Goal: Task Accomplishment & Management: Complete application form

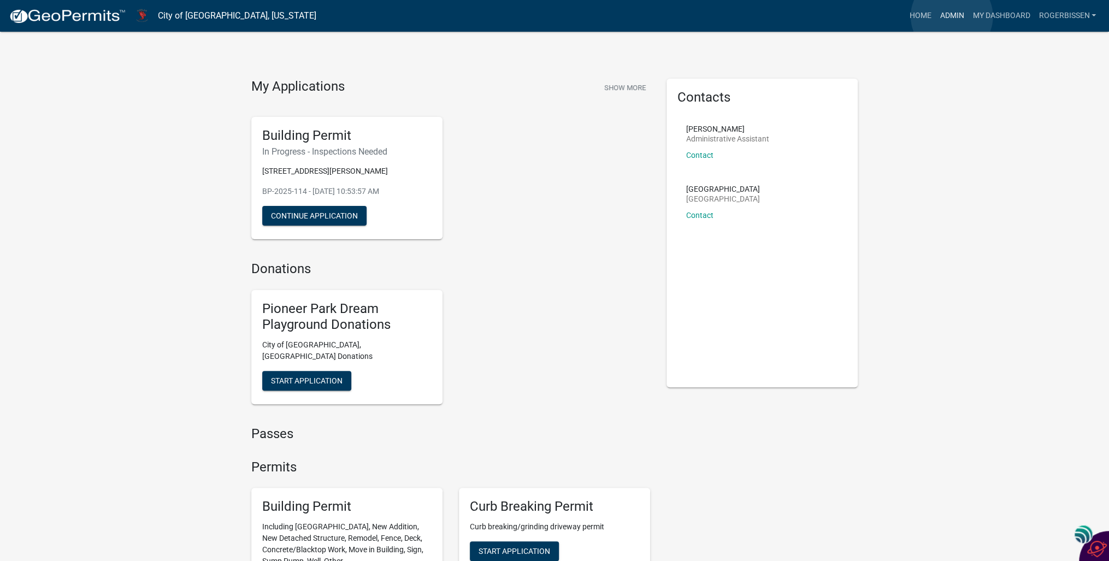
click at [952, 16] on link "Admin" at bounding box center [951, 15] width 33 height 21
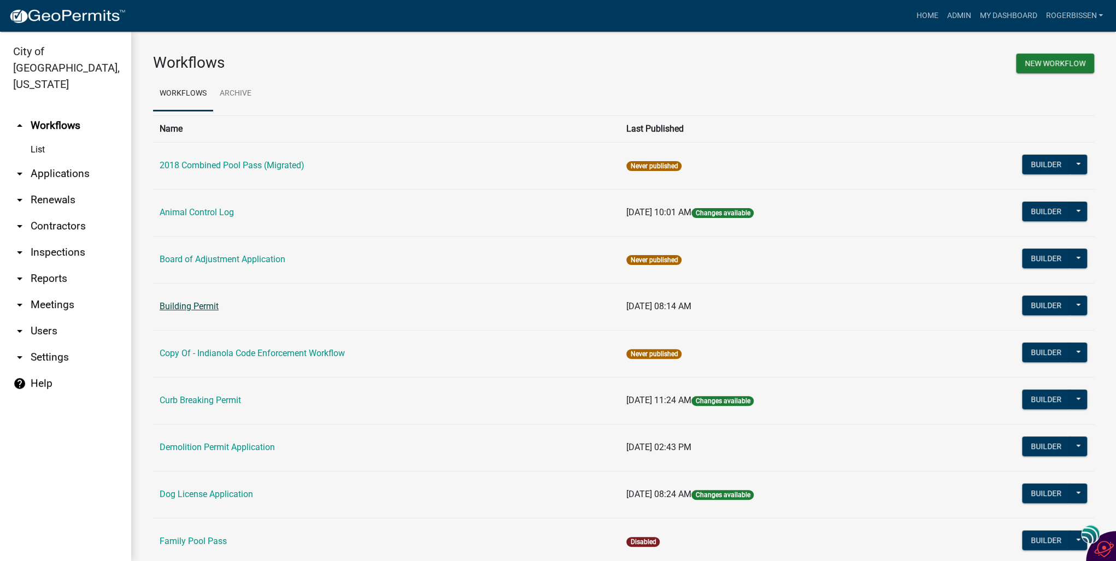
click at [170, 311] on link "Building Permit" at bounding box center [189, 306] width 59 height 10
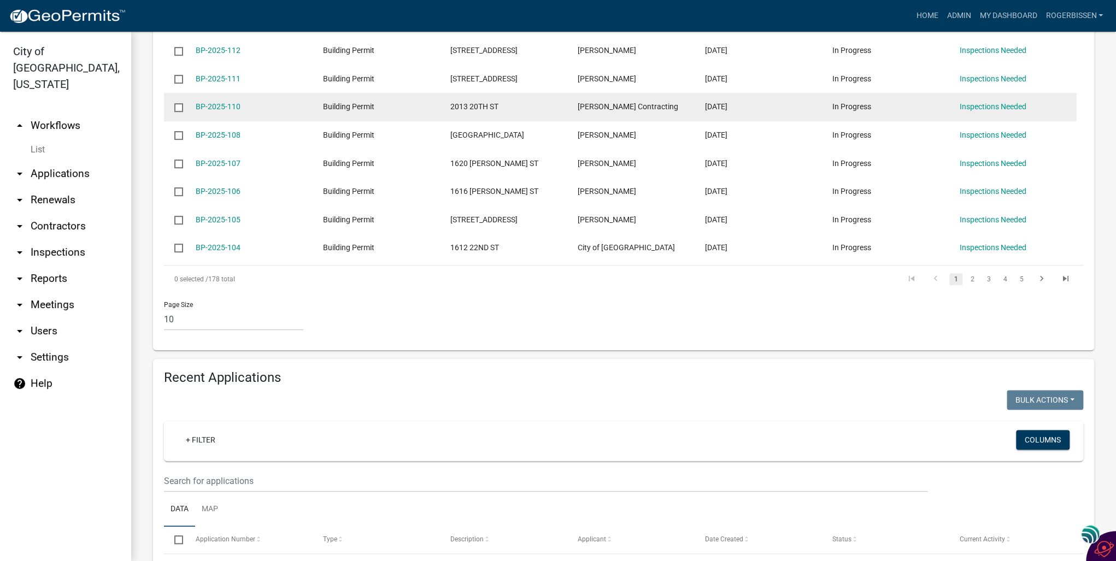
scroll to position [393, 0]
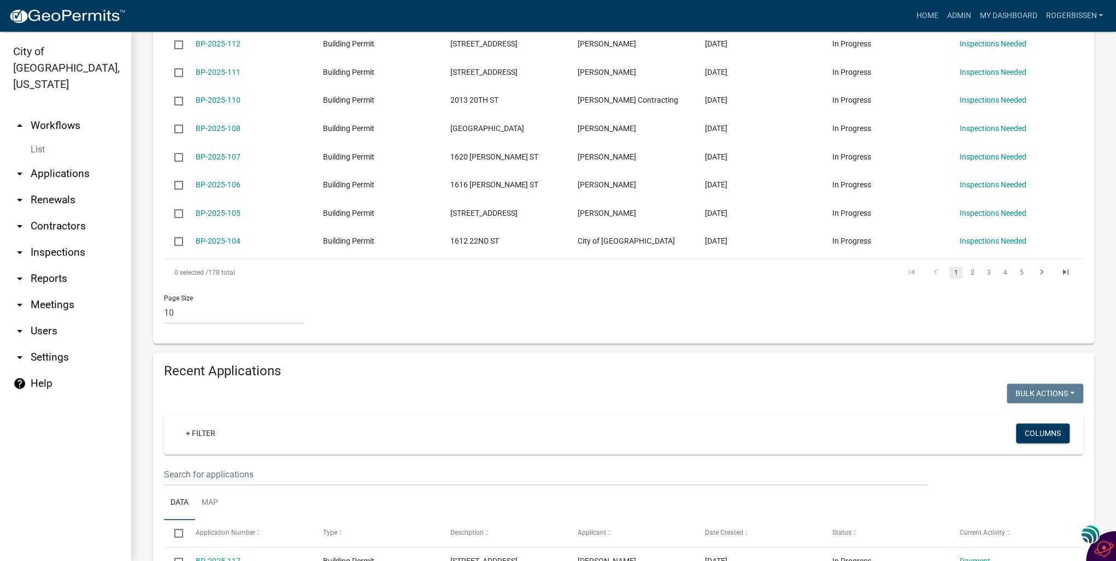
click at [324, 450] on wm-filter-builder "+ Filter Columns" at bounding box center [623, 450] width 919 height 71
click at [323, 463] on input "text" at bounding box center [545, 474] width 763 height 22
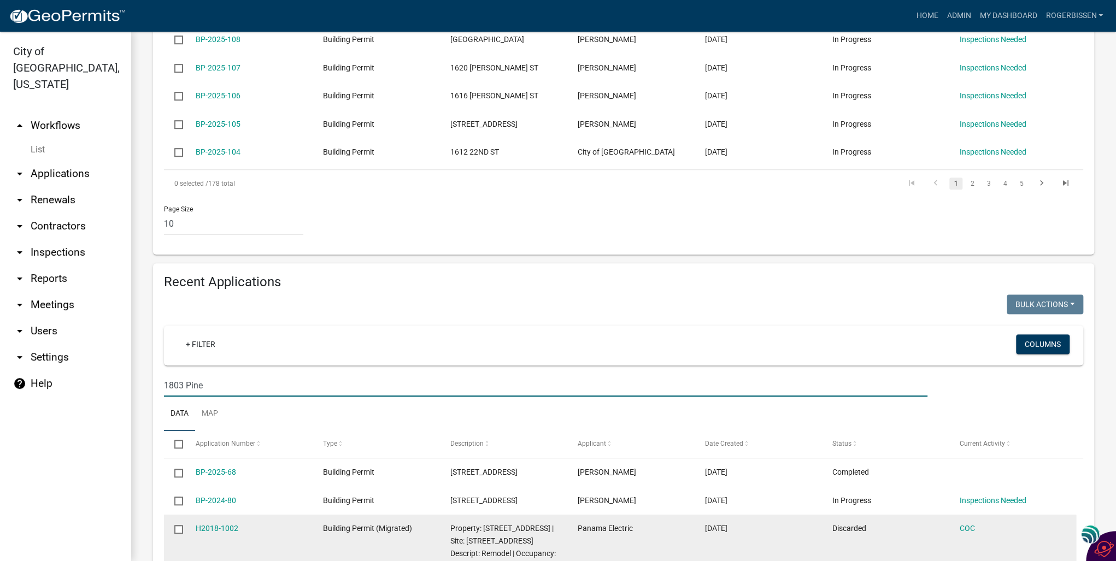
scroll to position [525, 0]
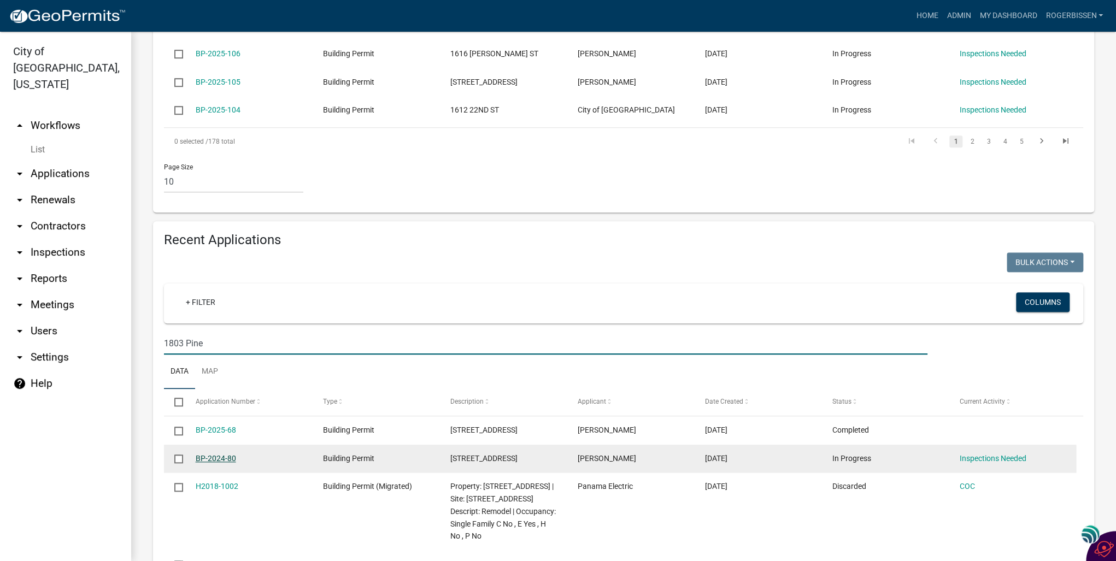
type input "1803 Pine"
click at [220, 454] on link "BP-2024-80" at bounding box center [216, 458] width 40 height 9
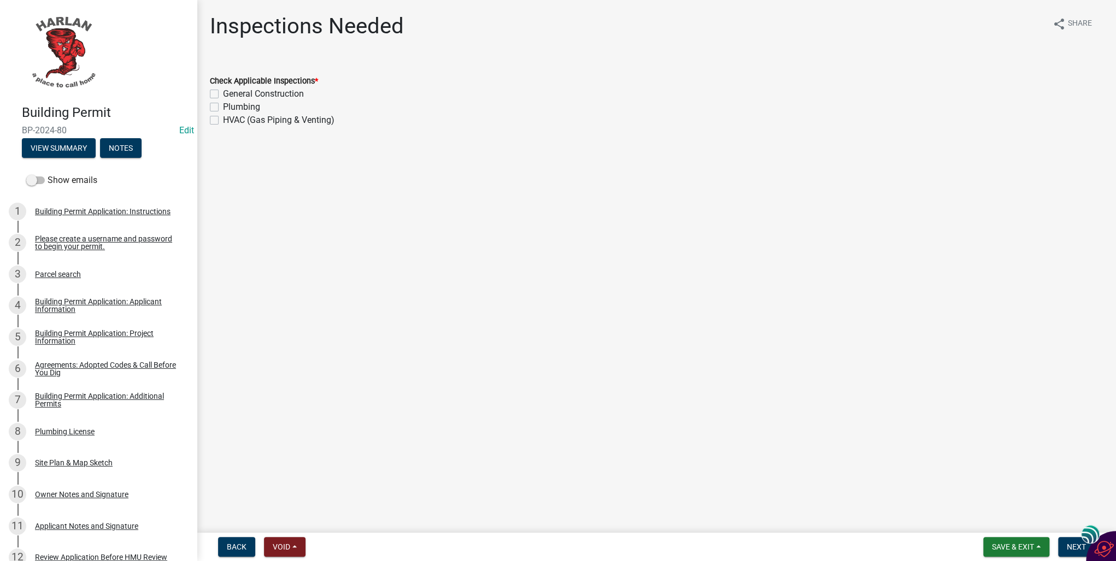
click at [223, 92] on label "General Construction" at bounding box center [263, 93] width 81 height 13
click at [223, 92] on input "General Construction" at bounding box center [226, 90] width 7 height 7
checkbox input "true"
checkbox input "false"
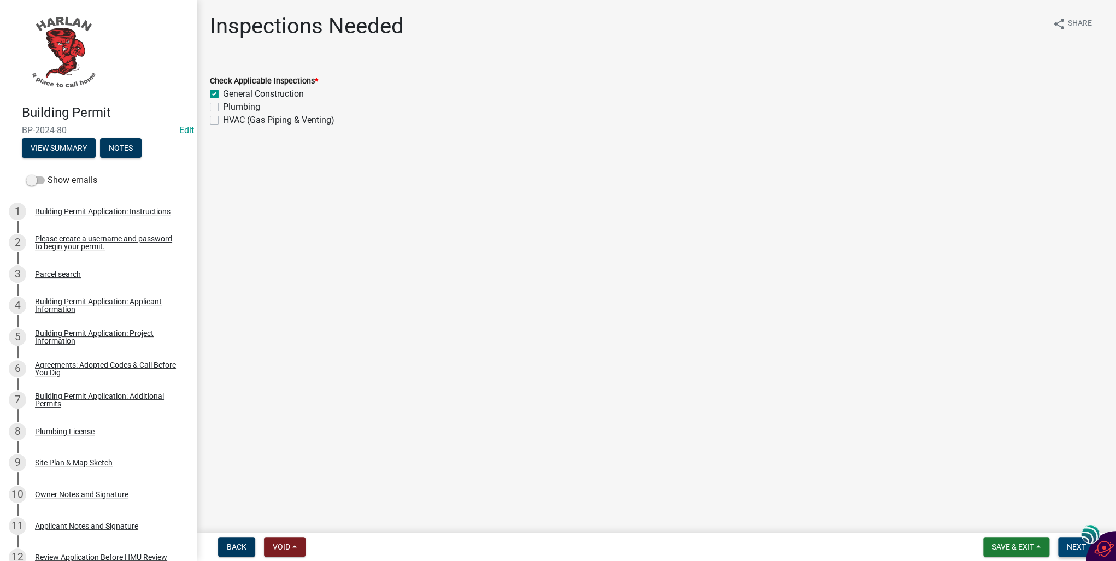
click at [1074, 546] on span "Next" at bounding box center [1076, 547] width 19 height 9
click at [223, 154] on label "General" at bounding box center [238, 152] width 30 height 13
click at [223, 154] on input "General" at bounding box center [226, 149] width 7 height 7
radio input "true"
click at [1067, 549] on span "Next" at bounding box center [1076, 547] width 19 height 9
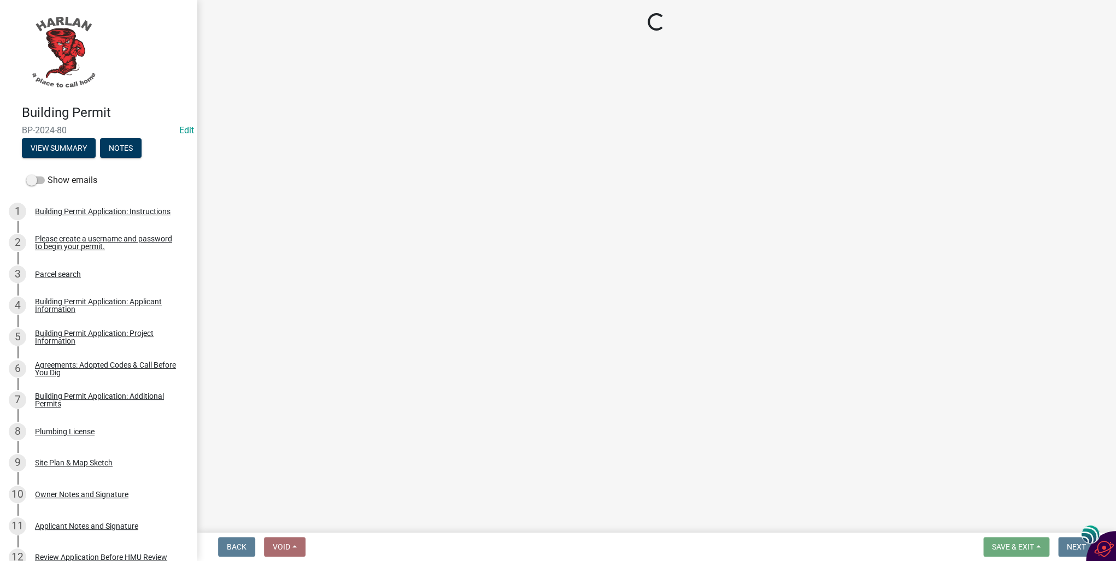
select select "351efae3-56ab-4ce2-9fde-654c356a5819"
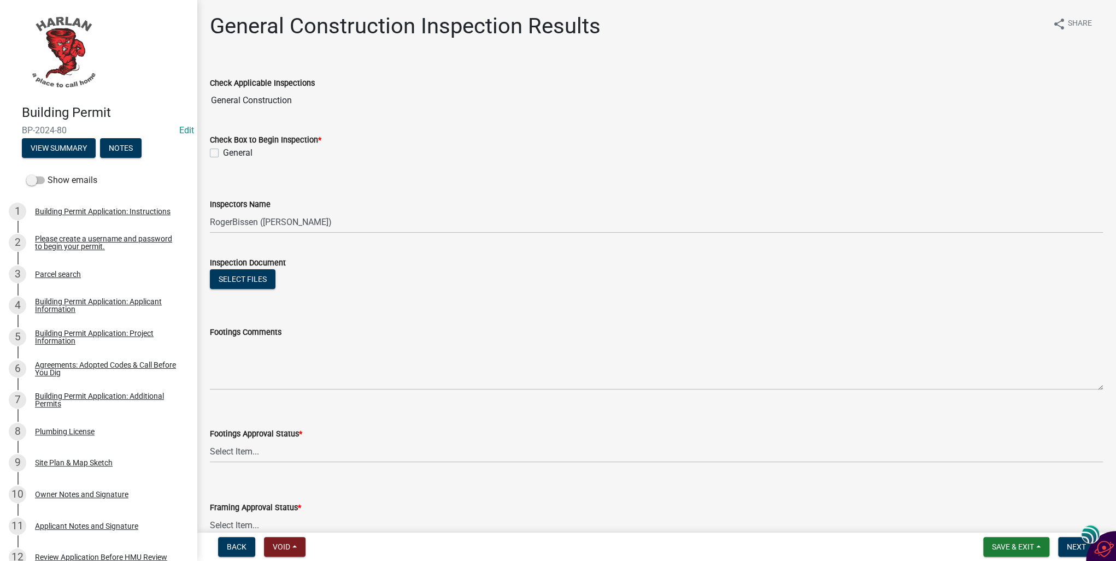
click at [223, 154] on label "General" at bounding box center [238, 152] width 30 height 13
click at [223, 154] on input "General" at bounding box center [226, 149] width 7 height 7
checkbox input "true"
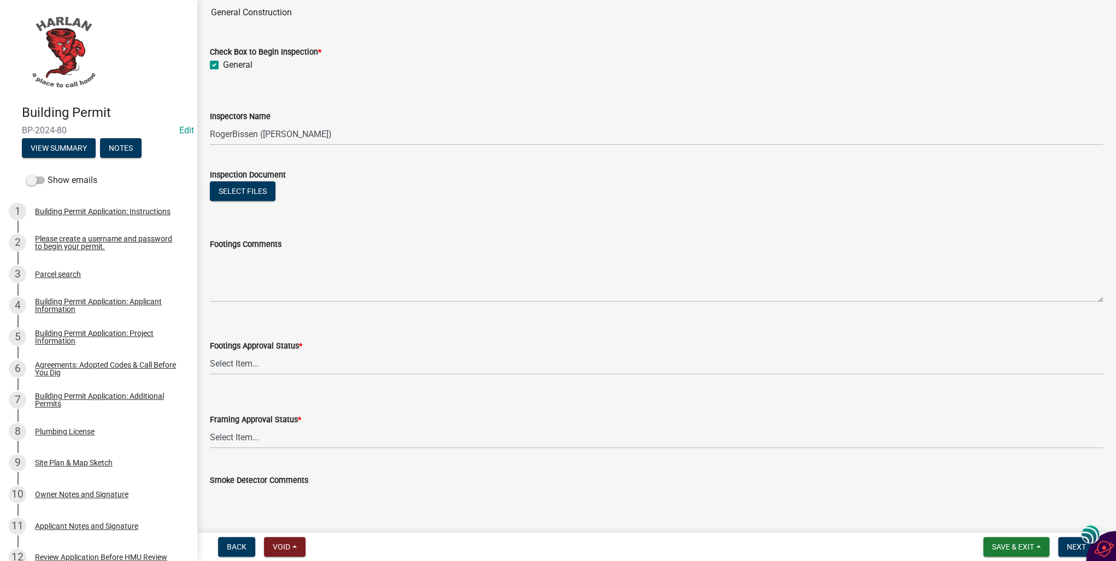
scroll to position [131, 0]
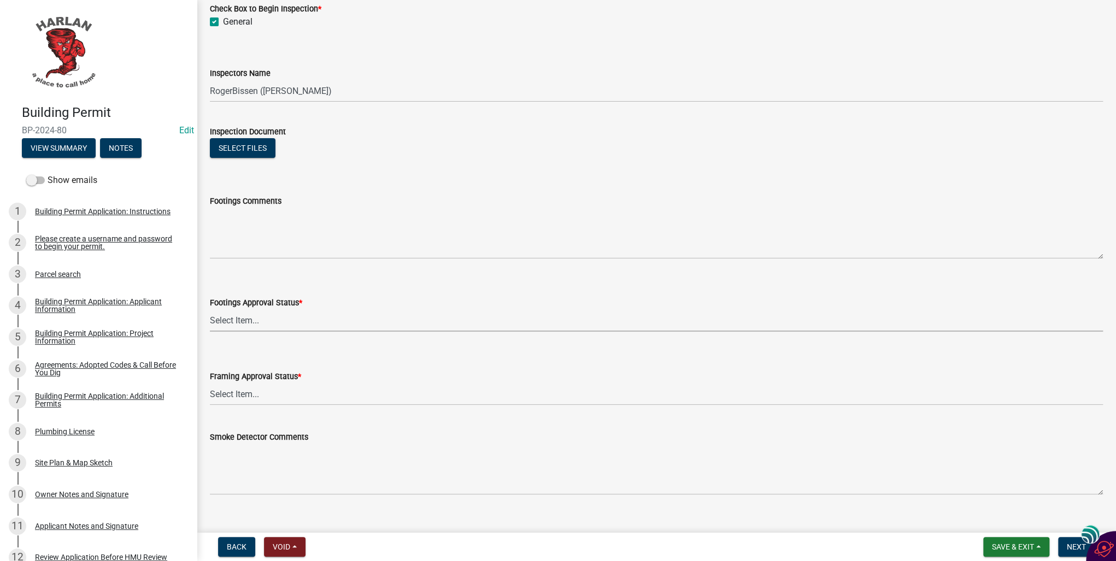
click at [232, 321] on select "Select Item... Approved Denied Not Applicable" at bounding box center [656, 320] width 893 height 22
click at [210, 309] on select "Select Item... Approved Denied Not Applicable" at bounding box center [656, 320] width 893 height 22
select select "248e1bd8-5f36-42fb-8438-c730656159ed"
click at [227, 394] on select "Select Item... Approved Denied Not Applicable" at bounding box center [656, 394] width 893 height 22
click at [210, 383] on select "Select Item... Approved Denied Not Applicable" at bounding box center [656, 394] width 893 height 22
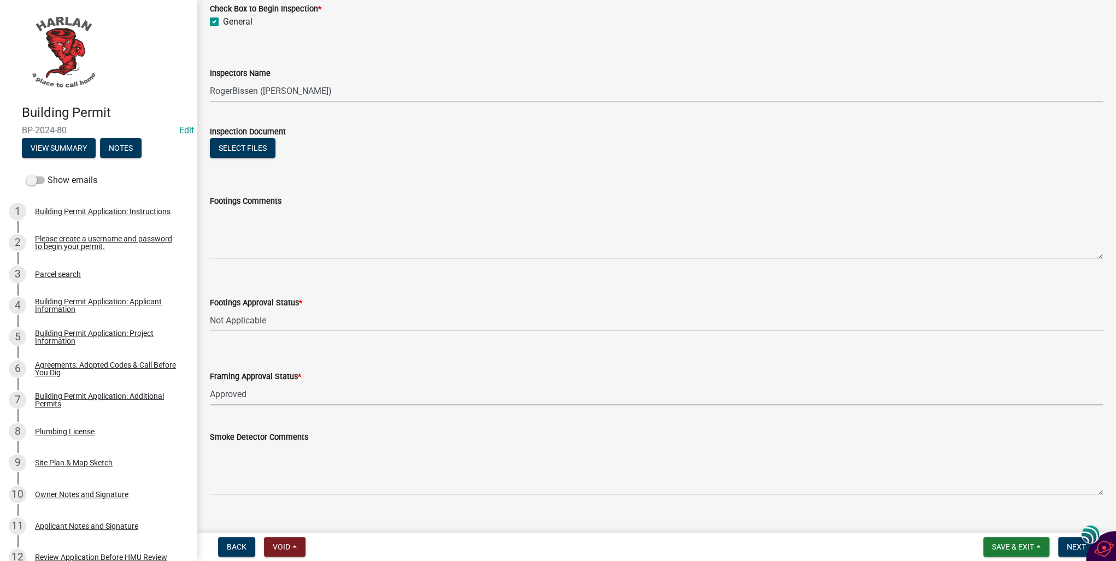
select select "00701c82-ed04-48d3-8217-d04ab7a5e18d"
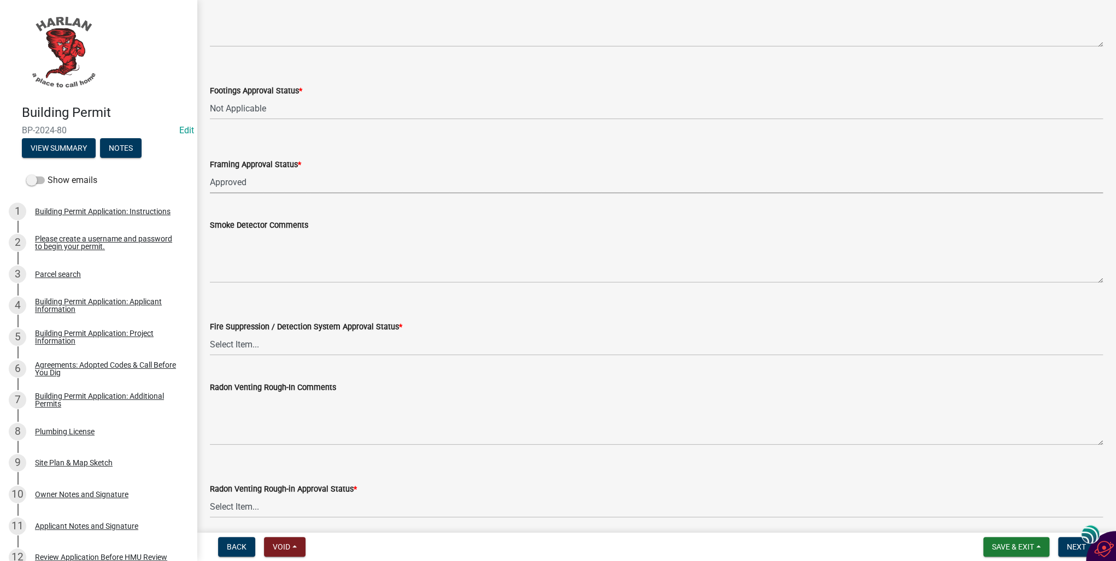
scroll to position [350, 0]
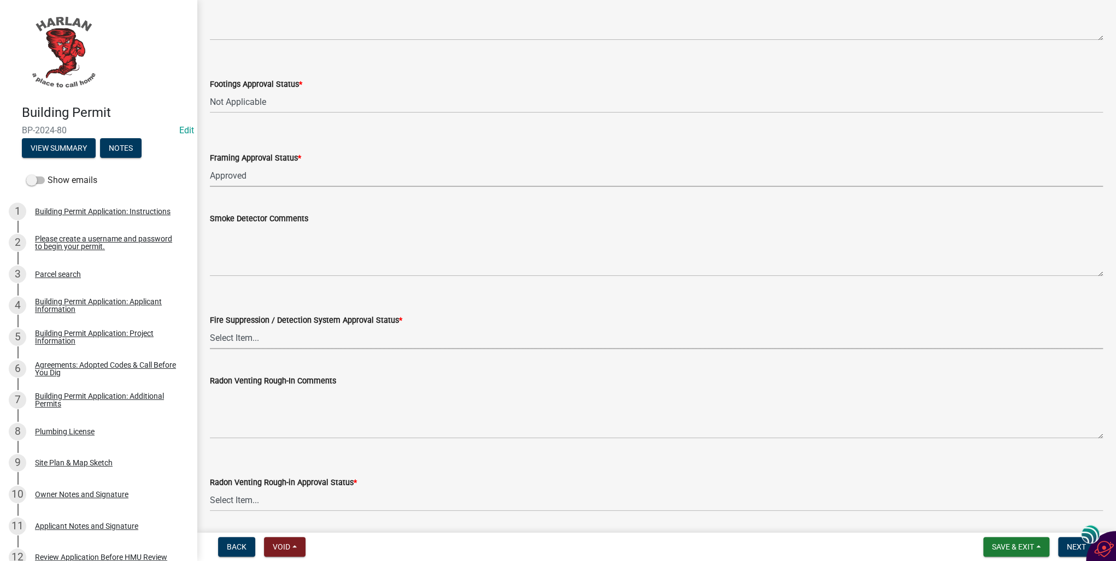
click at [246, 341] on select "Select Item... Approved Denied Not Applicable" at bounding box center [656, 338] width 893 height 22
click at [210, 327] on select "Select Item... Approved Denied Not Applicable" at bounding box center [656, 338] width 893 height 22
select select "c4fd115e-fe29-4201-9302-9488a733ec53"
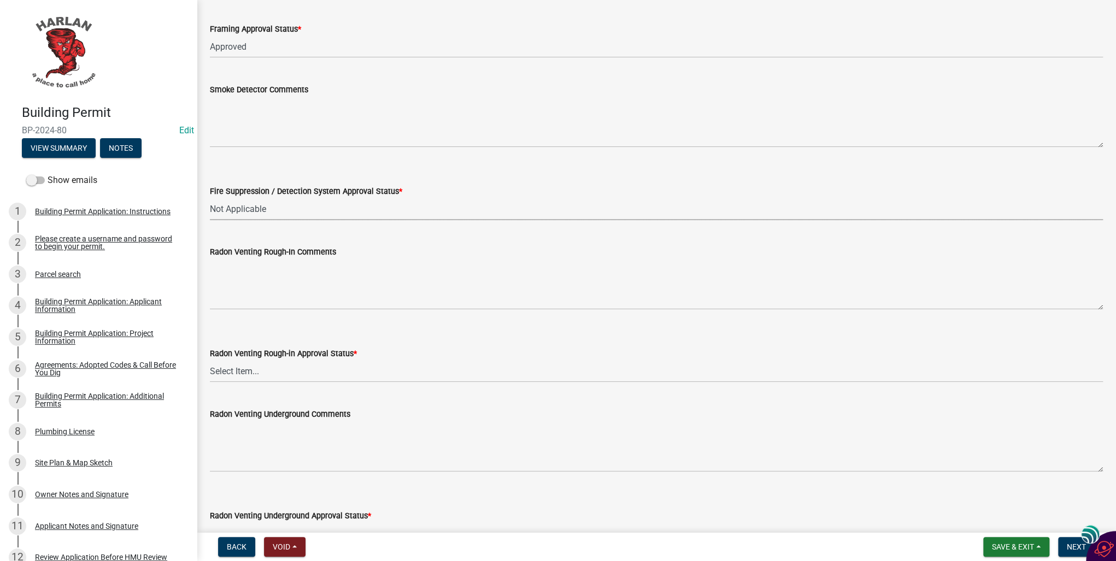
scroll to position [481, 0]
click at [246, 372] on select "Select Item... Approved Denied Not Applicable" at bounding box center [656, 369] width 893 height 22
click at [210, 358] on select "Select Item... Approved Denied Not Applicable" at bounding box center [656, 369] width 893 height 22
select select "689001c6-c71e-4bc4-b52a-3bb95f61a85b"
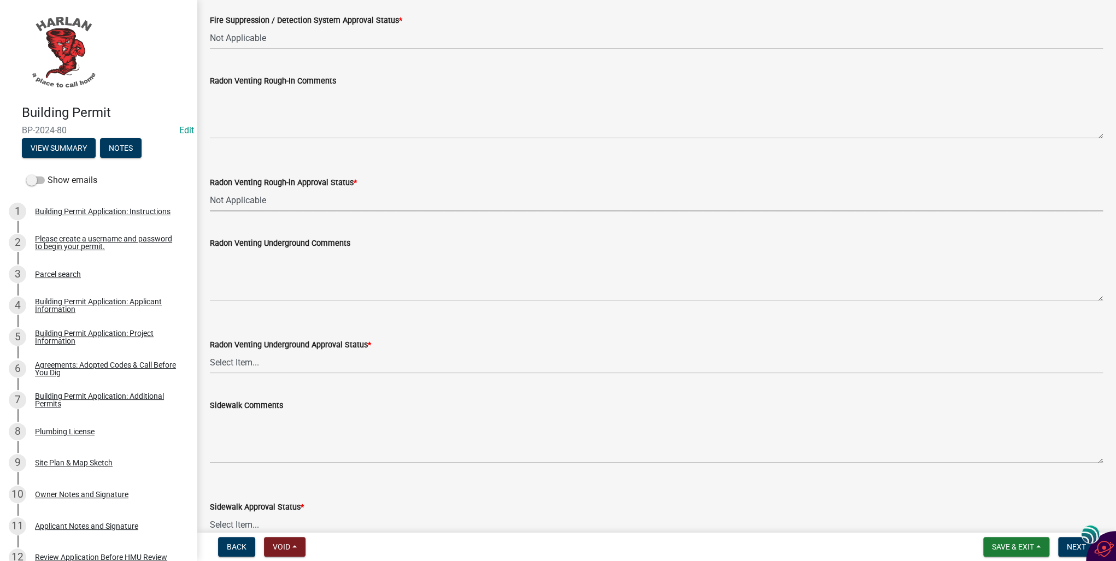
scroll to position [656, 0]
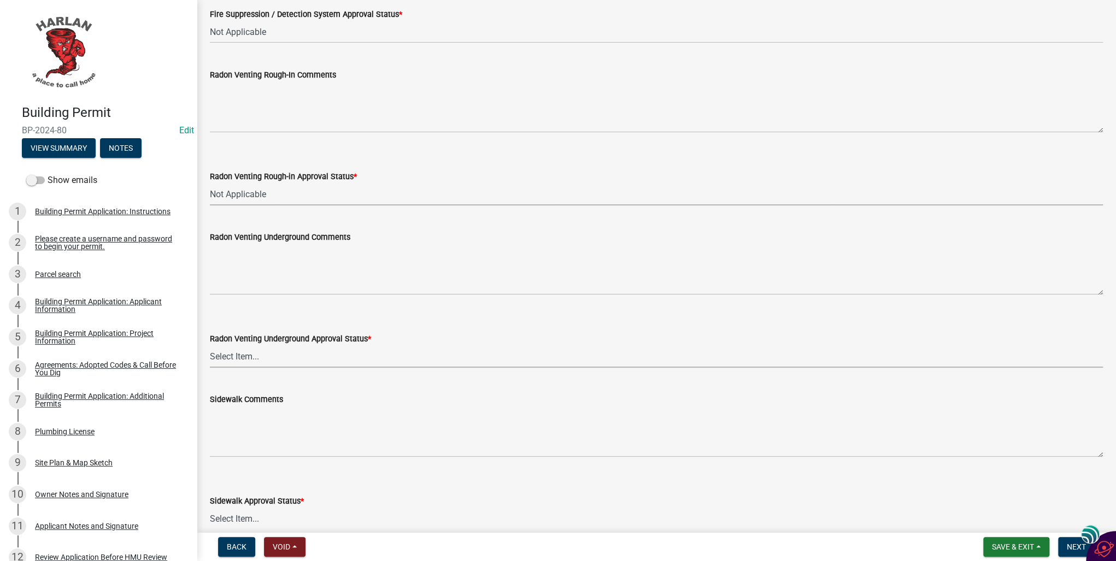
click at [246, 357] on select "Select Item... Approved Denied Not Applicable" at bounding box center [656, 356] width 893 height 22
click at [210, 345] on select "Select Item... Approved Denied Not Applicable" at bounding box center [656, 356] width 893 height 22
select select "fea10cb8-026a-4a90-aa12-355c400979fe"
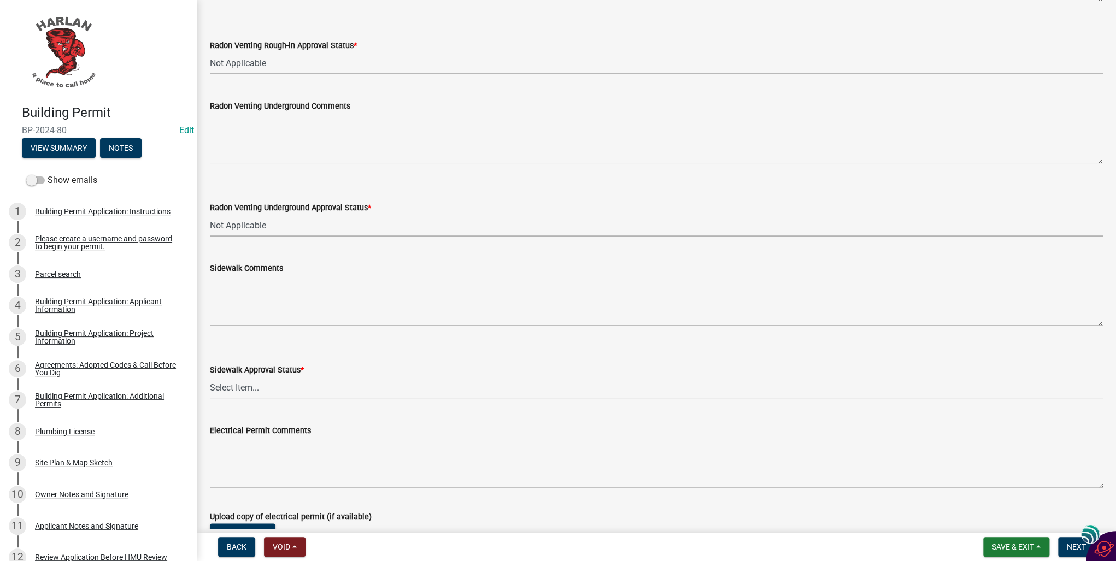
scroll to position [831, 0]
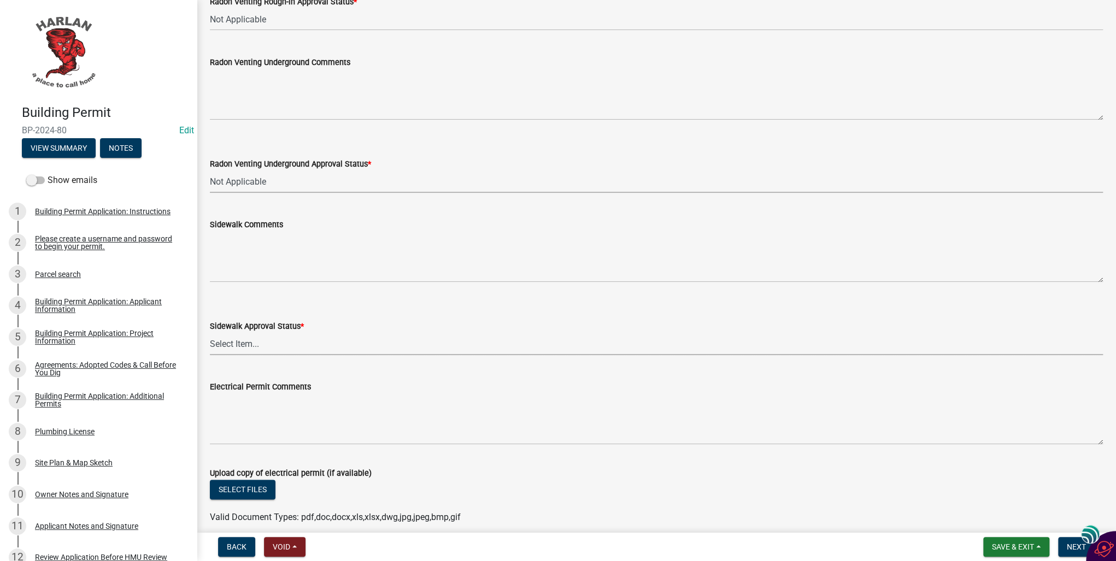
click at [243, 343] on select "Select Item... Approved Denied Not Applicable" at bounding box center [656, 344] width 893 height 22
click at [210, 333] on select "Select Item... Approved Denied Not Applicable" at bounding box center [656, 344] width 893 height 22
select select "93764f1c-770d-4d7b-968b-ab80245815b2"
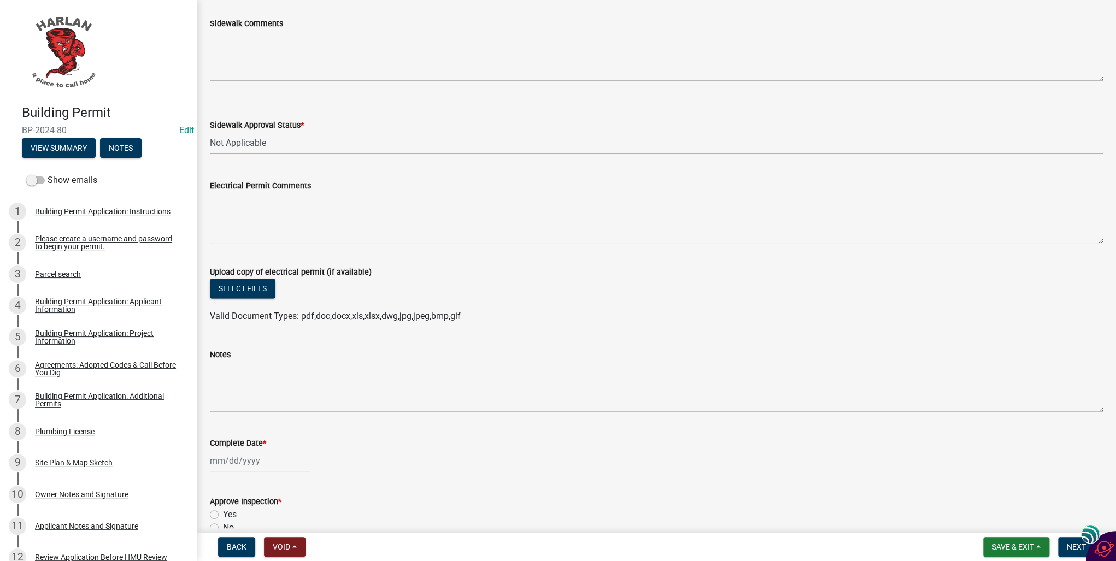
scroll to position [1049, 0]
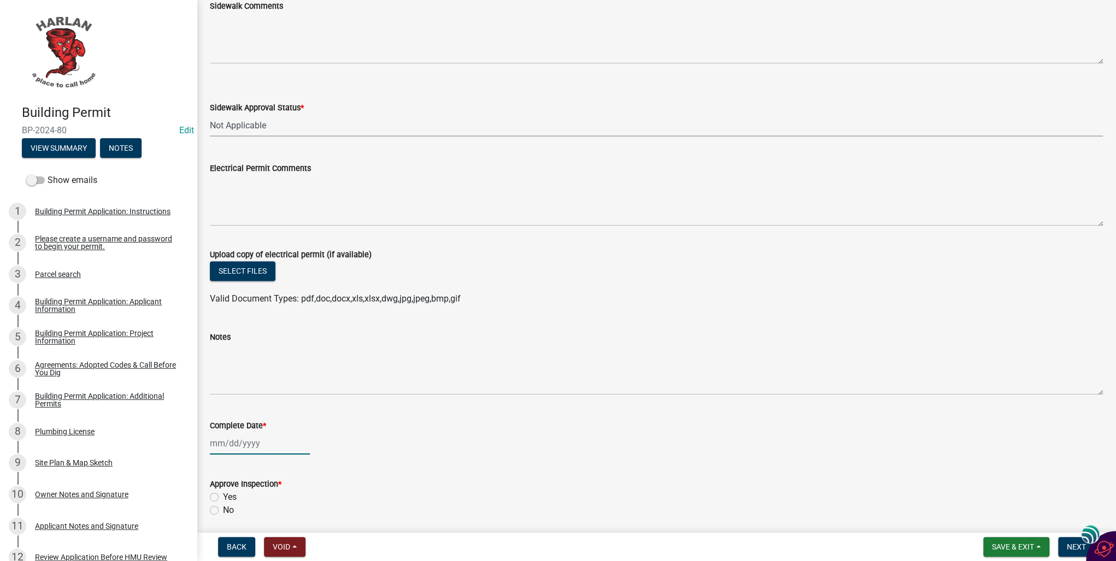
click at [237, 441] on div at bounding box center [260, 443] width 100 height 22
select select "10"
select select "2025"
click at [272, 350] on div "9" at bounding box center [272, 349] width 17 height 17
type input "10/09/2025"
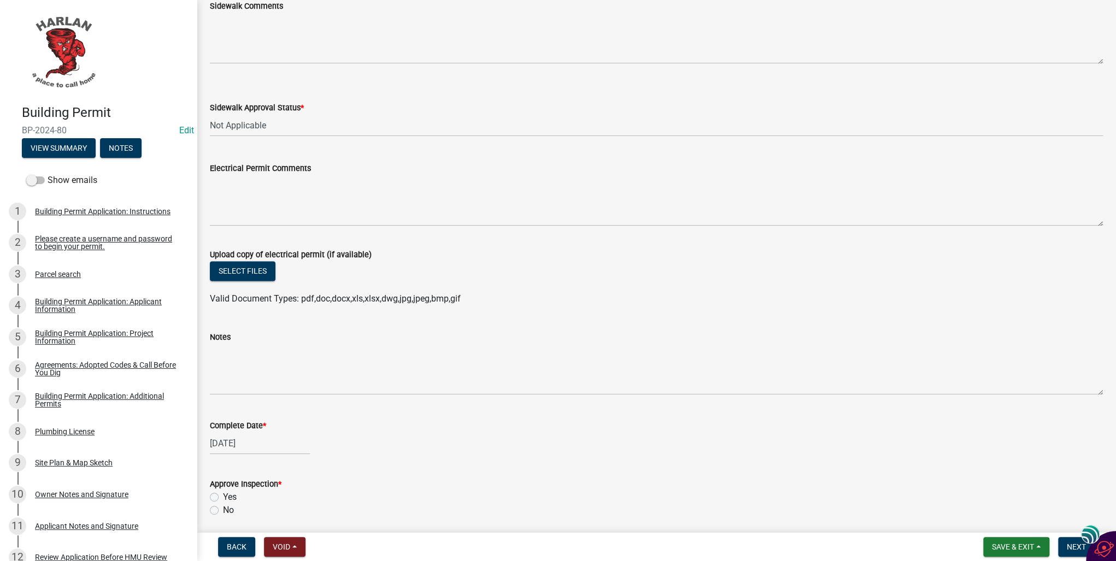
click at [223, 494] on label "Yes" at bounding box center [230, 497] width 14 height 13
click at [223, 494] on input "Yes" at bounding box center [226, 494] width 7 height 7
radio input "true"
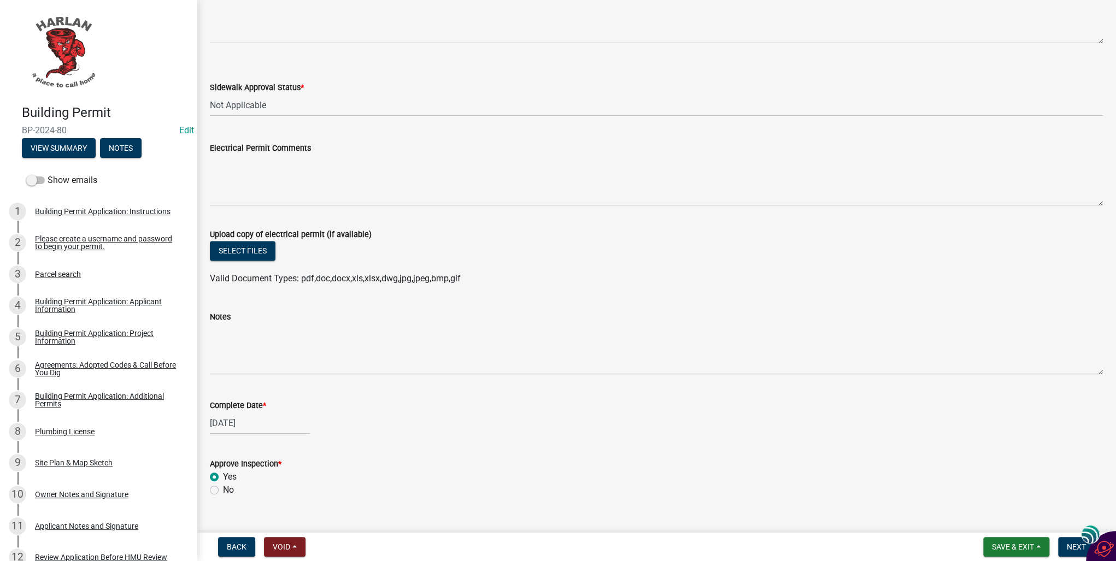
scroll to position [1089, 0]
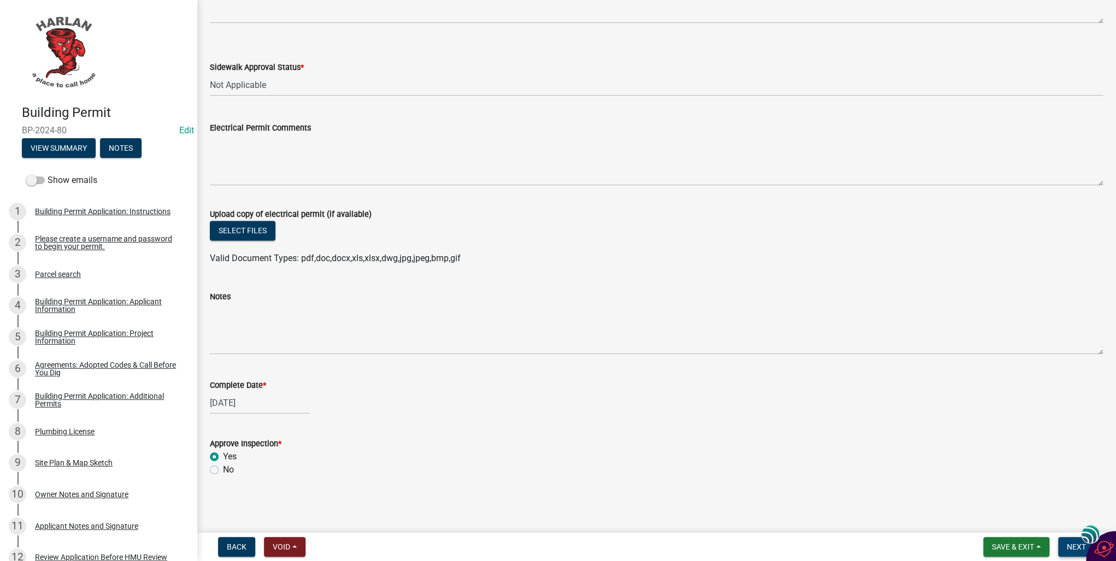
click at [1070, 546] on span "Next" at bounding box center [1076, 547] width 19 height 9
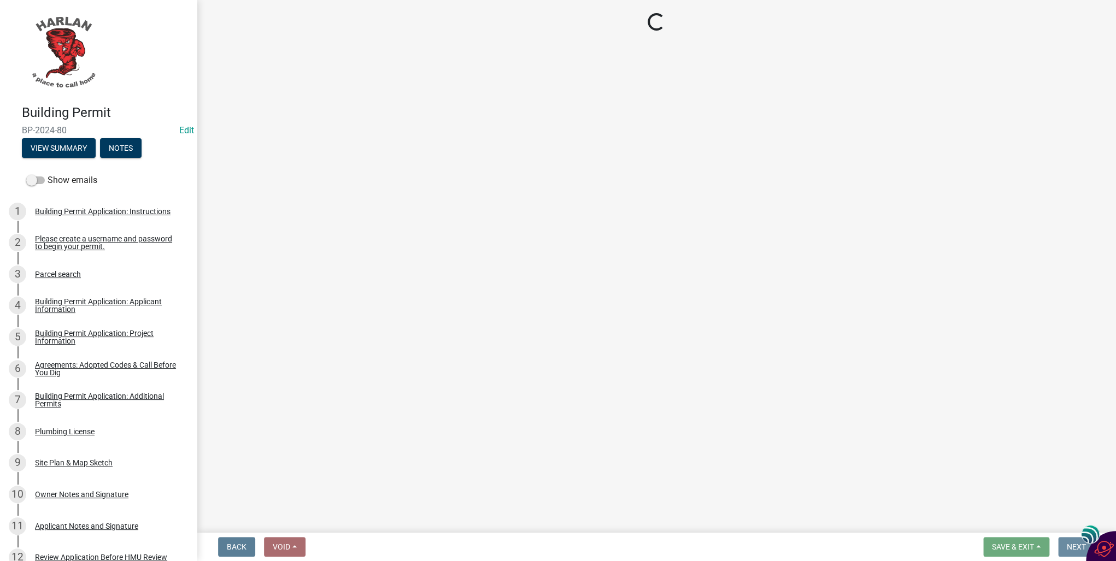
scroll to position [0, 0]
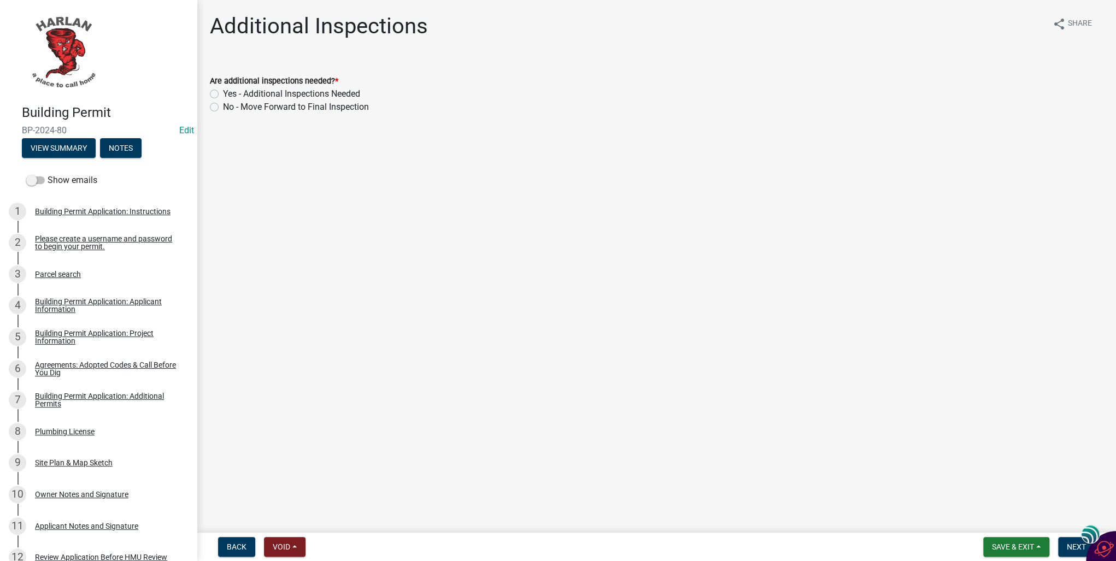
click at [223, 104] on label "No - Move Forward to Final Inspection" at bounding box center [296, 107] width 146 height 13
click at [223, 104] on input "No - Move Forward to Final Inspection" at bounding box center [226, 104] width 7 height 7
radio input "true"
click at [1074, 546] on span "Next" at bounding box center [1076, 547] width 19 height 9
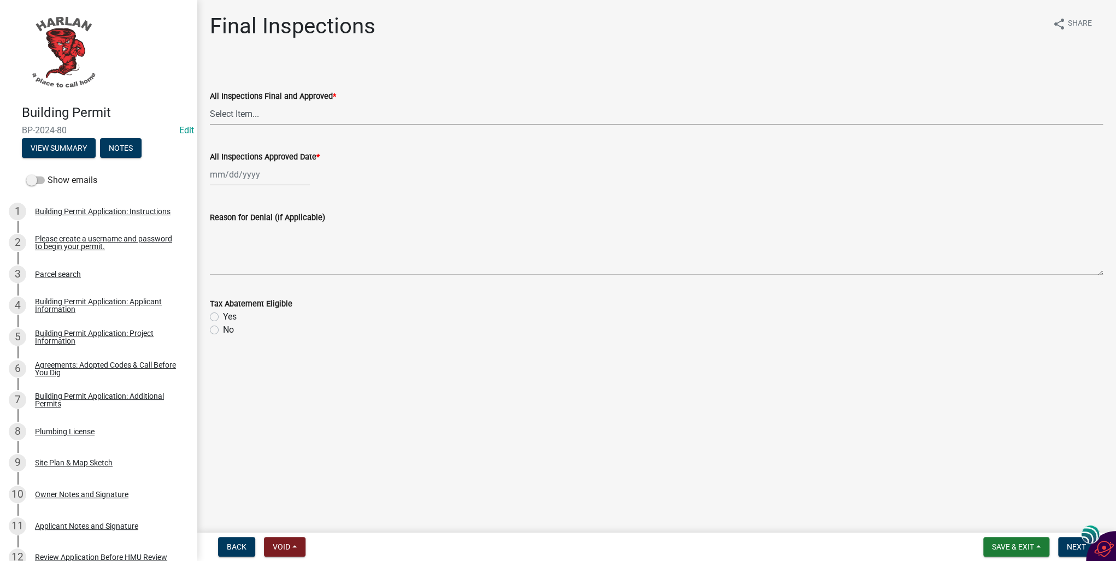
click at [221, 115] on select "Select Item... Yes No" at bounding box center [656, 114] width 893 height 22
click at [210, 103] on select "Select Item... Yes No" at bounding box center [656, 114] width 893 height 22
select select "2171e52b-1869-4608-9343-30b1fd13871b"
select select "10"
select select "2025"
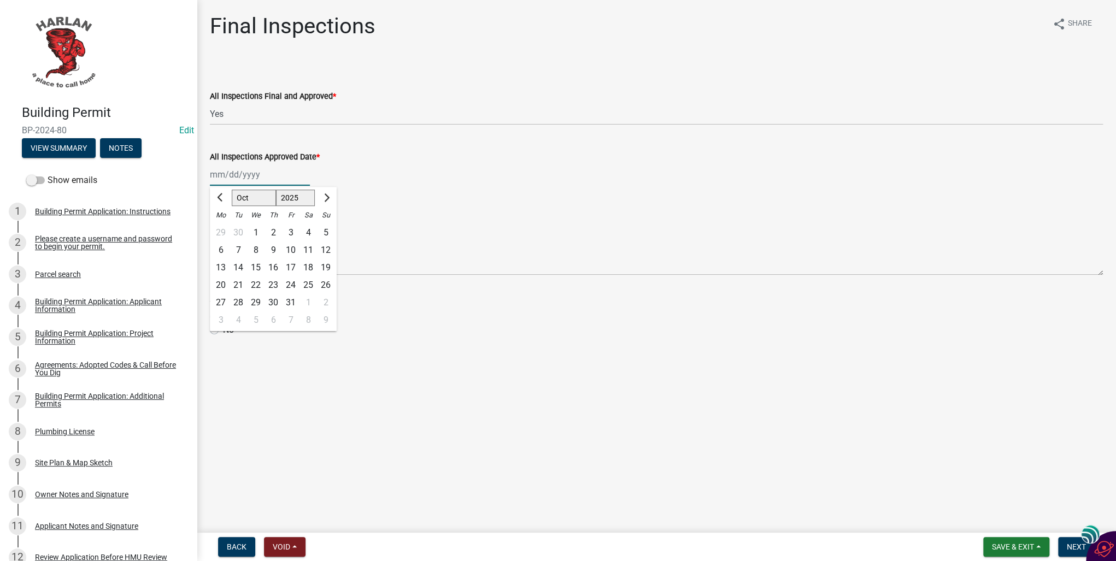
click at [221, 179] on div "Jan Feb Mar Apr May Jun Jul Aug Sep Oct Nov Dec 1525 1526 1527 1528 1529 1530 1…" at bounding box center [260, 174] width 100 height 22
click at [272, 254] on div "9" at bounding box center [272, 250] width 17 height 17
type input "10/09/2025"
click at [223, 329] on label "No" at bounding box center [228, 329] width 11 height 13
click at [223, 329] on input "No" at bounding box center [226, 326] width 7 height 7
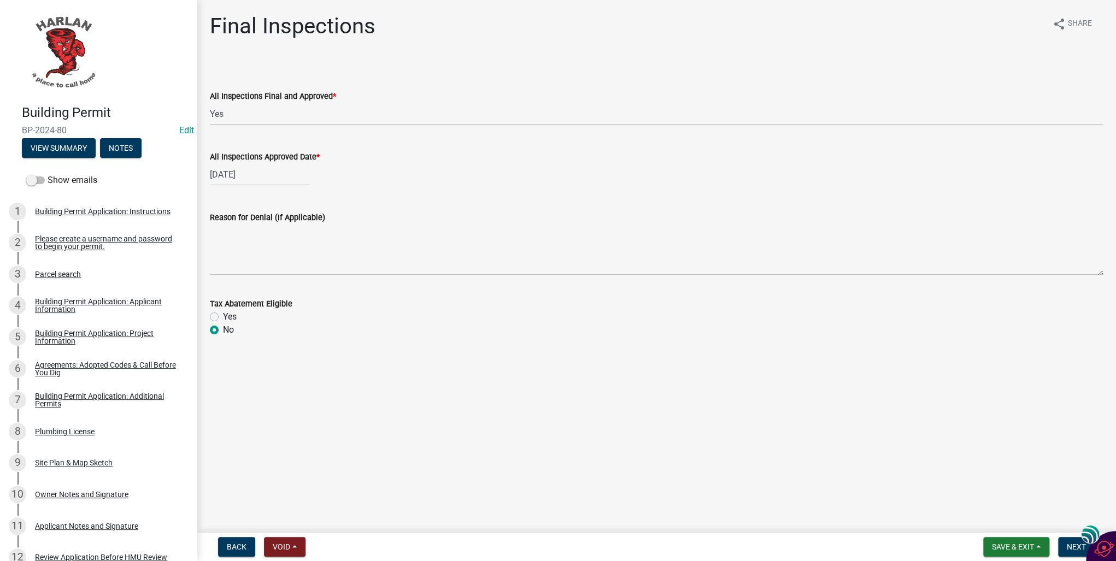
radio input "true"
click at [1070, 546] on span "Next" at bounding box center [1076, 547] width 19 height 9
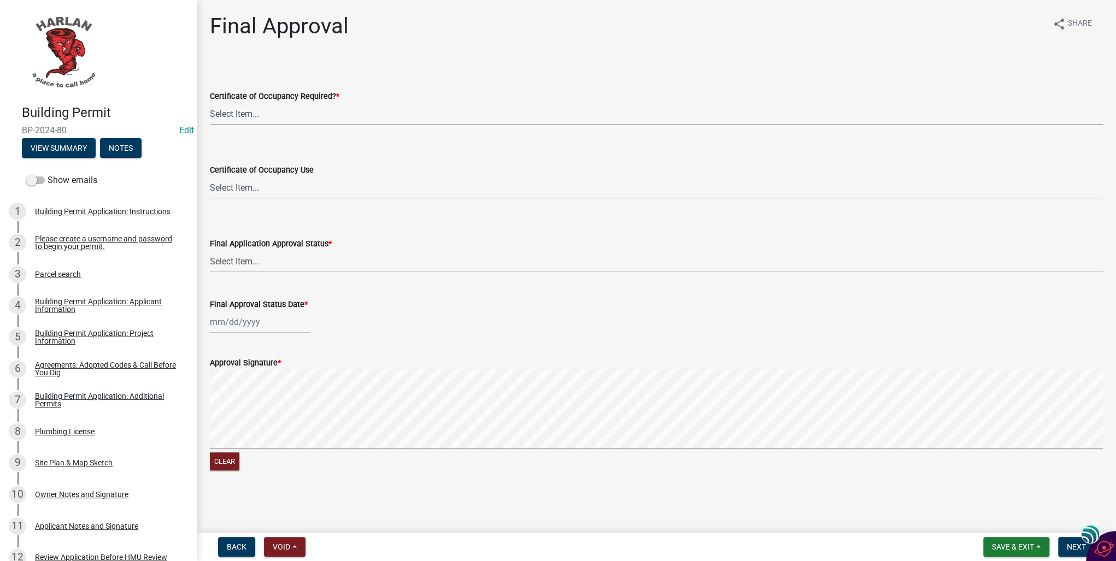
click at [221, 117] on select "Select Item... Yes No" at bounding box center [656, 114] width 893 height 22
click at [210, 103] on select "Select Item... Yes No" at bounding box center [656, 114] width 893 height 22
select select "1001b2a5-f056-4968-bbec-596879739dd7"
click at [243, 260] on select "Select Item... Approved Denied" at bounding box center [656, 261] width 893 height 22
click at [210, 250] on select "Select Item... Approved Denied" at bounding box center [656, 261] width 893 height 22
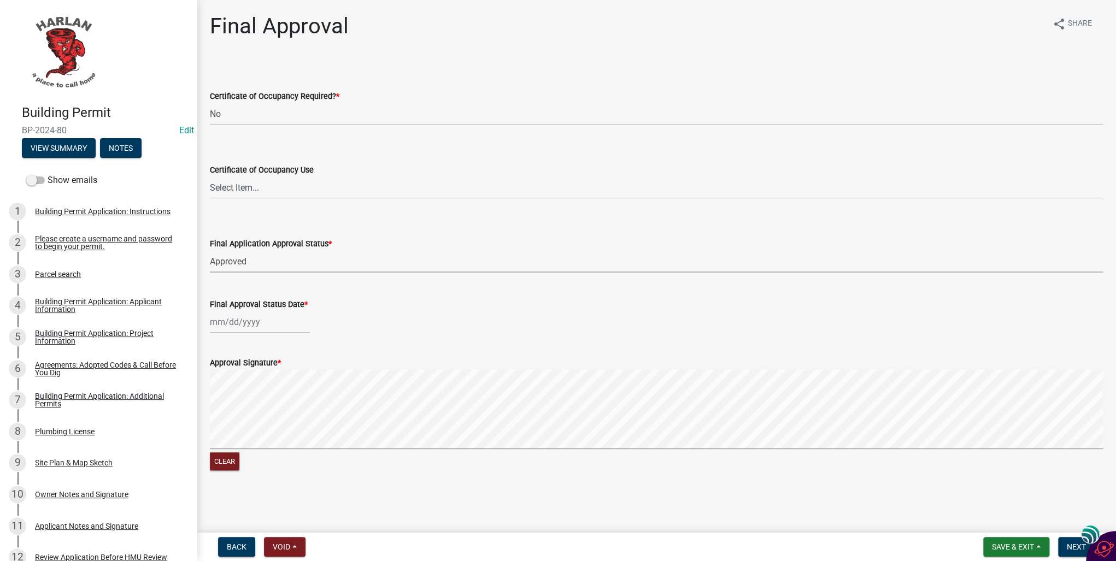
select select "af4bc4e7-b9b6-402d-a406-63c5f32644d1"
click at [232, 319] on div at bounding box center [260, 322] width 100 height 22
select select "10"
select select "2025"
click at [273, 397] on div "9" at bounding box center [272, 397] width 17 height 17
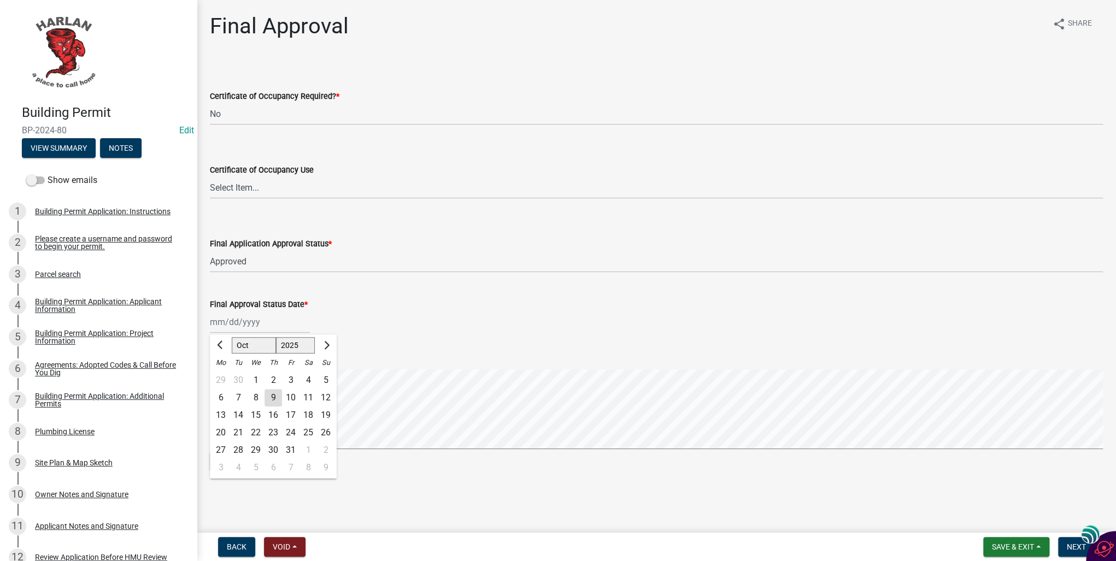
type input "10/09/2025"
click at [1070, 544] on span "Next" at bounding box center [1076, 547] width 19 height 9
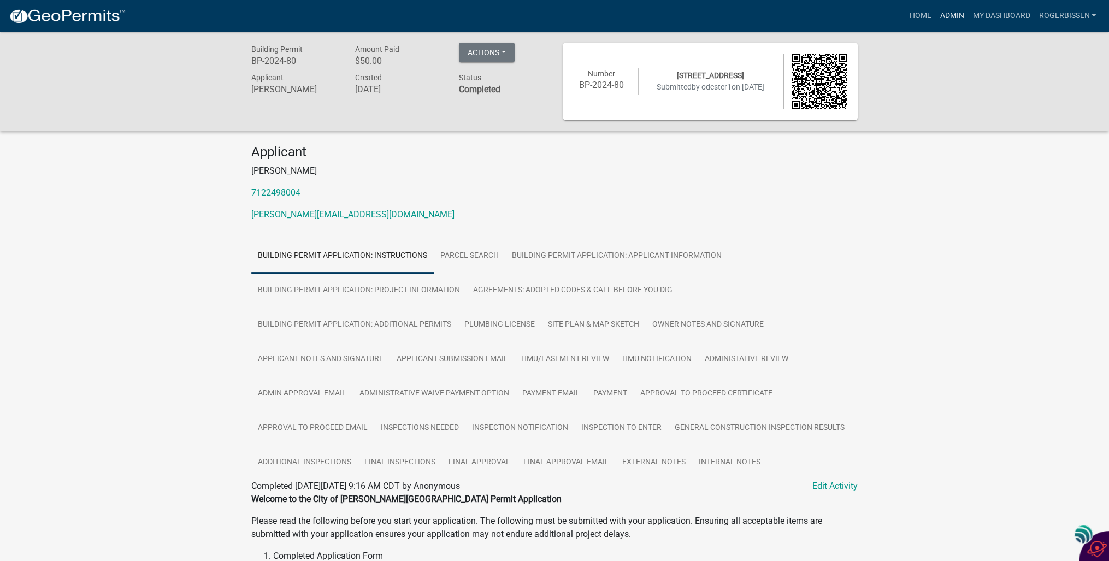
click at [948, 13] on link "Admin" at bounding box center [951, 15] width 33 height 21
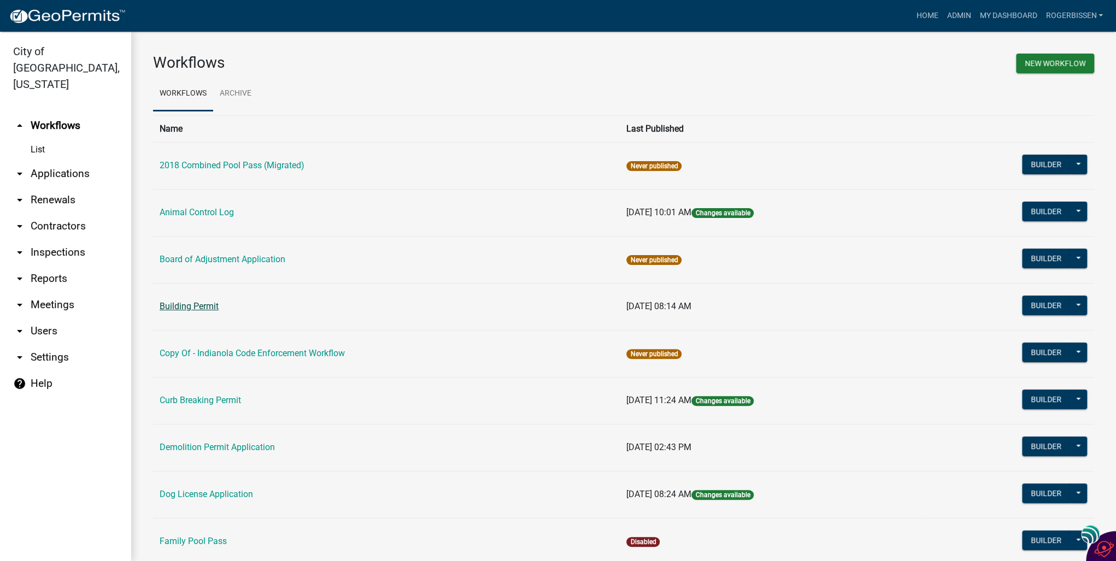
click at [179, 307] on link "Building Permit" at bounding box center [189, 306] width 59 height 10
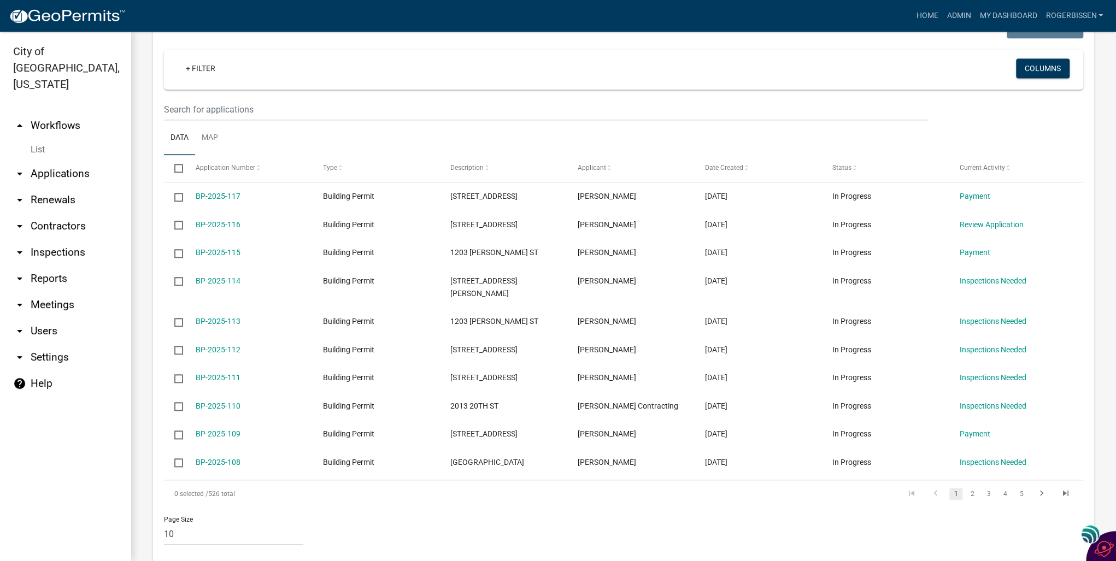
scroll to position [759, 0]
